Goal: Check status

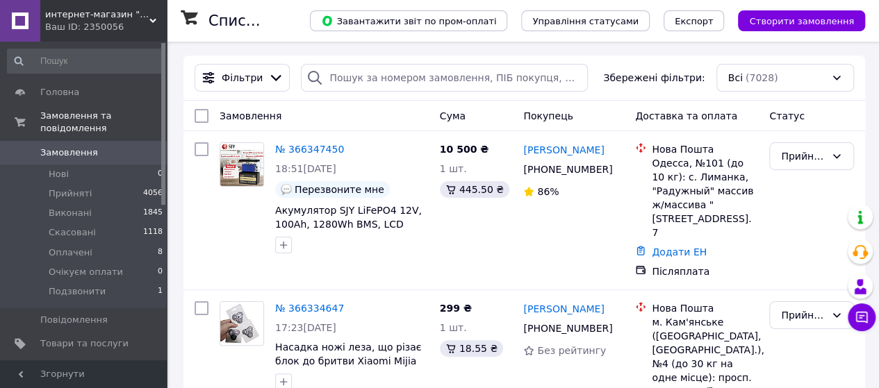
click at [60, 147] on span "Замовлення" at bounding box center [69, 153] width 58 height 13
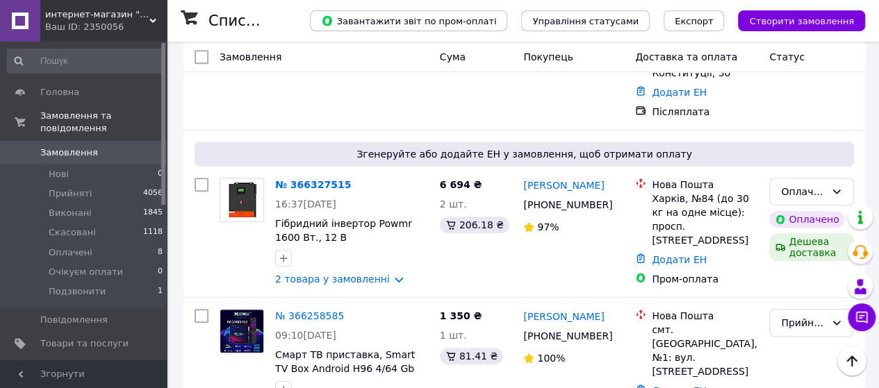
scroll to position [336, 0]
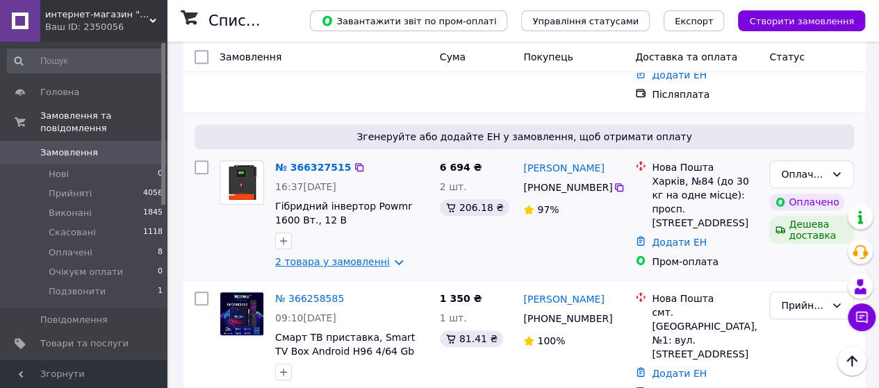
click at [388, 256] on link "2 товара у замовленні" at bounding box center [332, 261] width 115 height 11
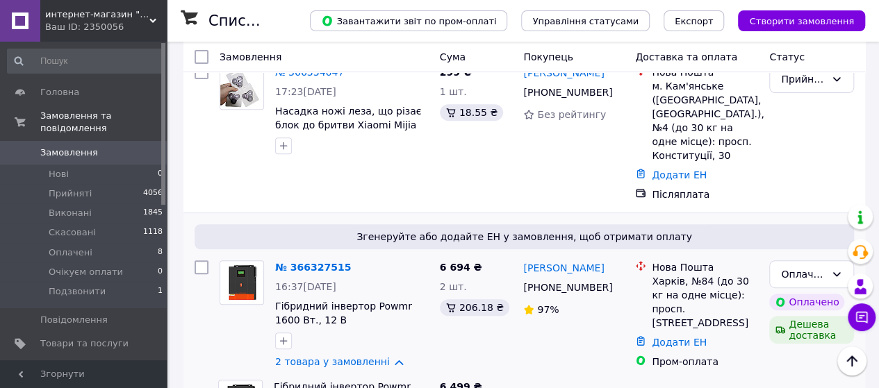
scroll to position [219, 0]
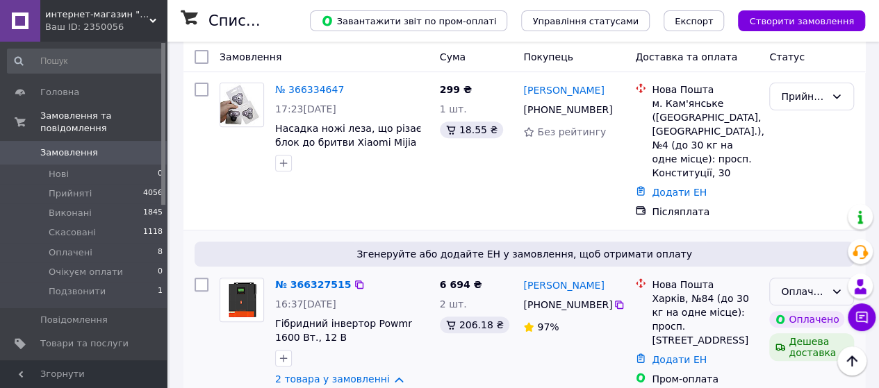
click at [834, 286] on icon at bounding box center [836, 291] width 11 height 11
click at [862, 193] on div "№ 366334647 17:23, 12.10.2025 Насадка ножі леза, що різає блок до бритви Xiaomi…" at bounding box center [524, 151] width 682 height 158
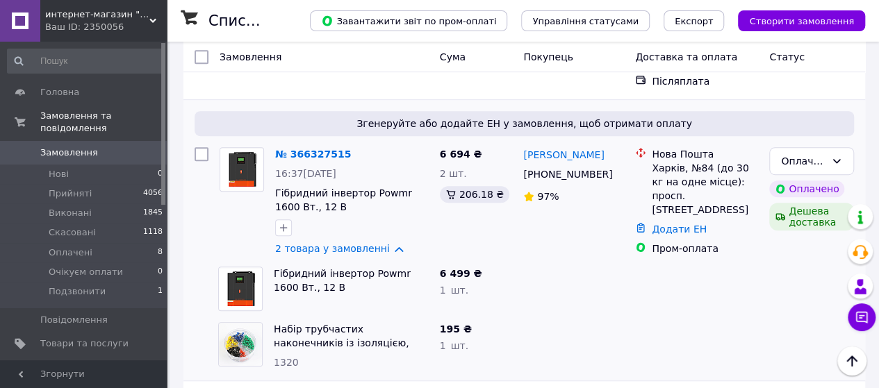
scroll to position [345, 0]
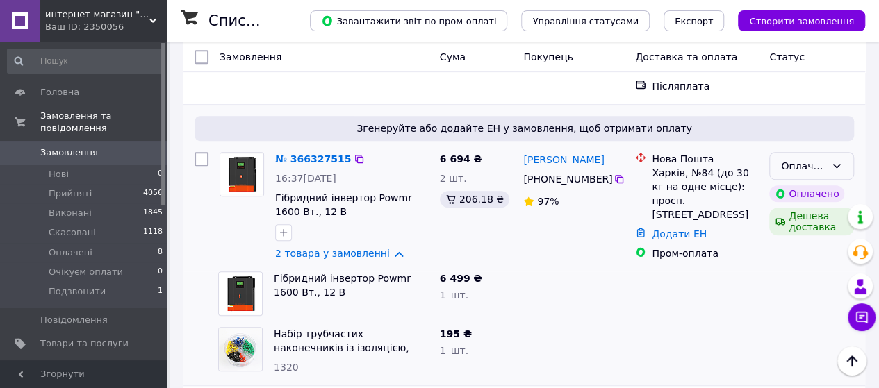
click at [834, 164] on icon at bounding box center [837, 166] width 8 height 4
click at [541, 266] on div at bounding box center [574, 294] width 112 height 56
click at [387, 248] on link "2 товара у замовленні" at bounding box center [332, 253] width 115 height 11
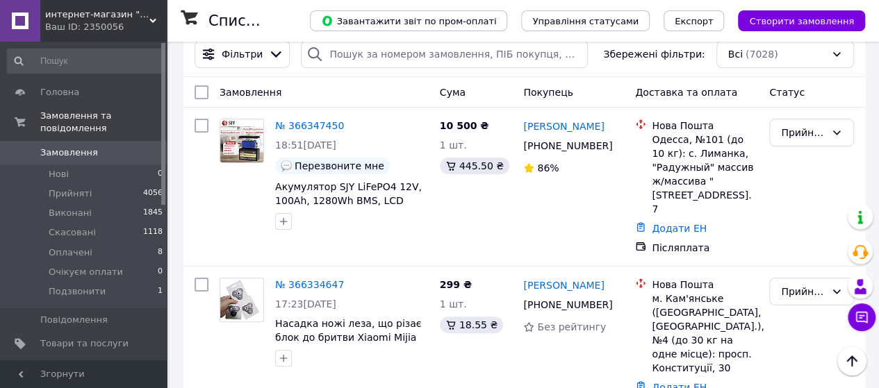
scroll to position [0, 0]
